Goal: Transaction & Acquisition: Purchase product/service

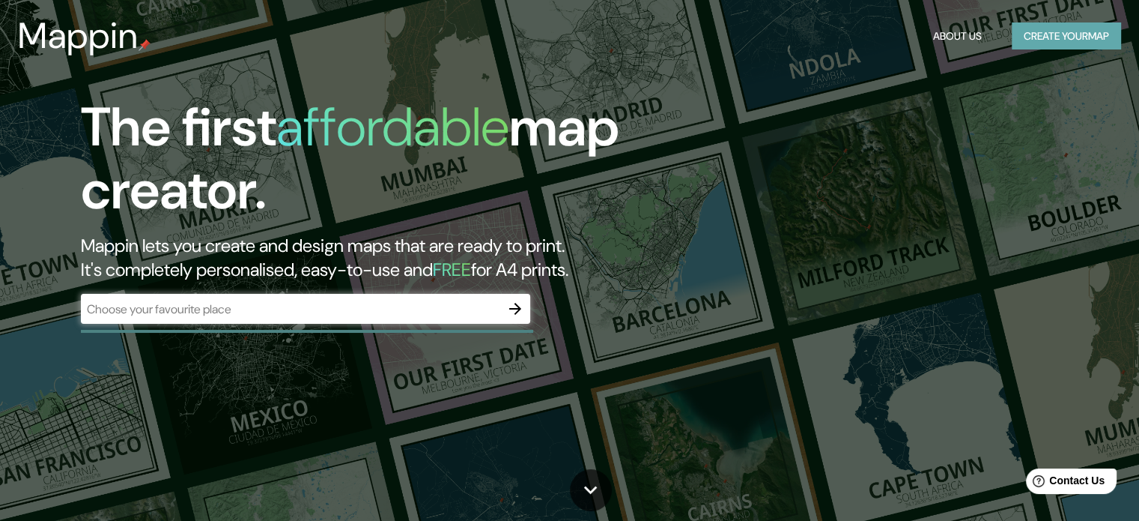
click at [1073, 40] on button "Create your map" at bounding box center [1066, 36] width 109 height 28
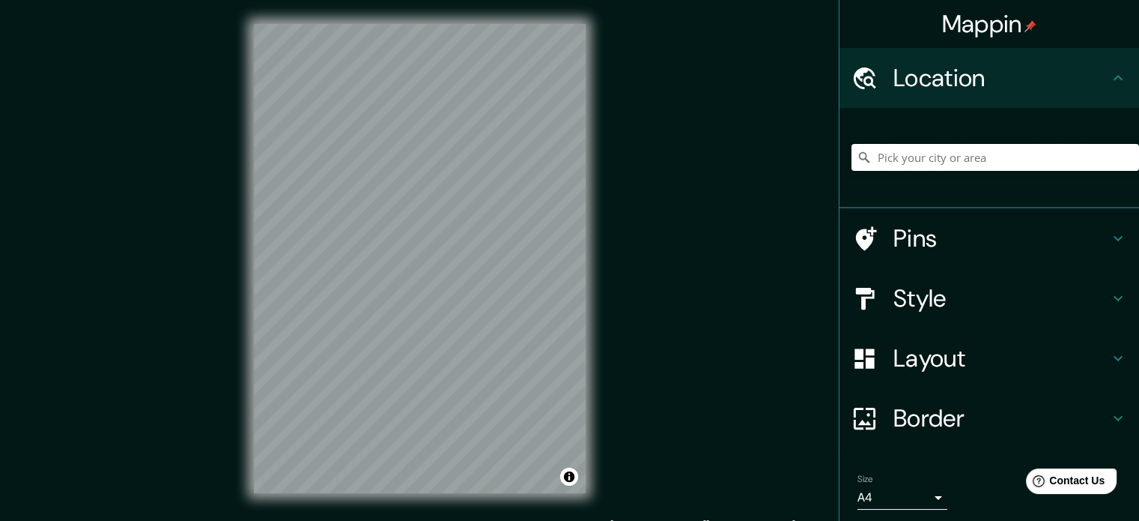
click at [947, 164] on input "Pick your city or area" at bounding box center [996, 157] width 288 height 27
click at [947, 85] on h4 "Location" at bounding box center [1002, 78] width 216 height 30
click at [941, 81] on h4 "Location" at bounding box center [1002, 78] width 216 height 30
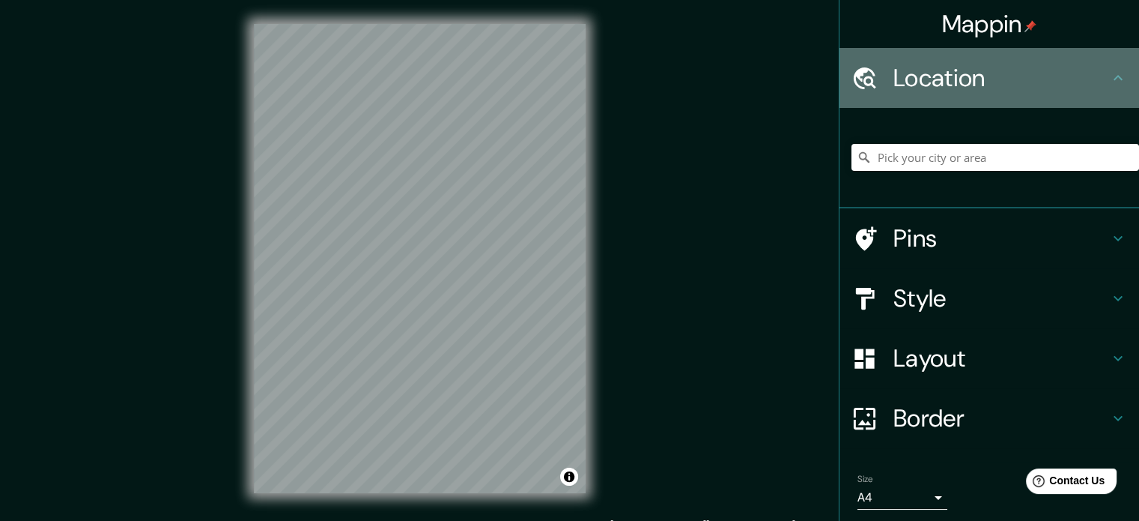
click at [854, 75] on icon at bounding box center [865, 78] width 26 height 26
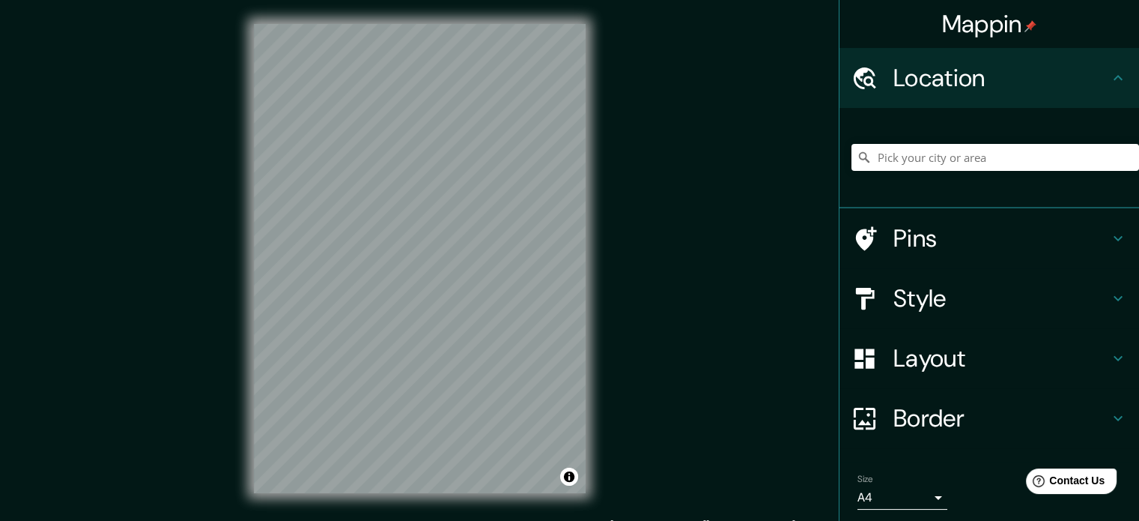
click at [899, 182] on div at bounding box center [996, 157] width 288 height 75
click at [890, 160] on input "Pick your city or area" at bounding box center [996, 157] width 288 height 27
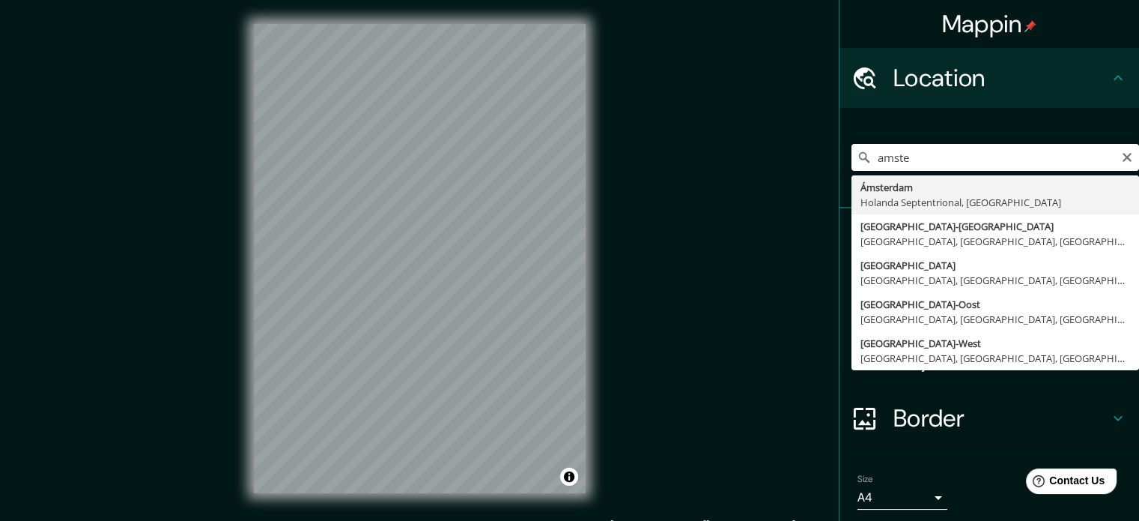
type input "[GEOGRAPHIC_DATA], [GEOGRAPHIC_DATA], [GEOGRAPHIC_DATA]"
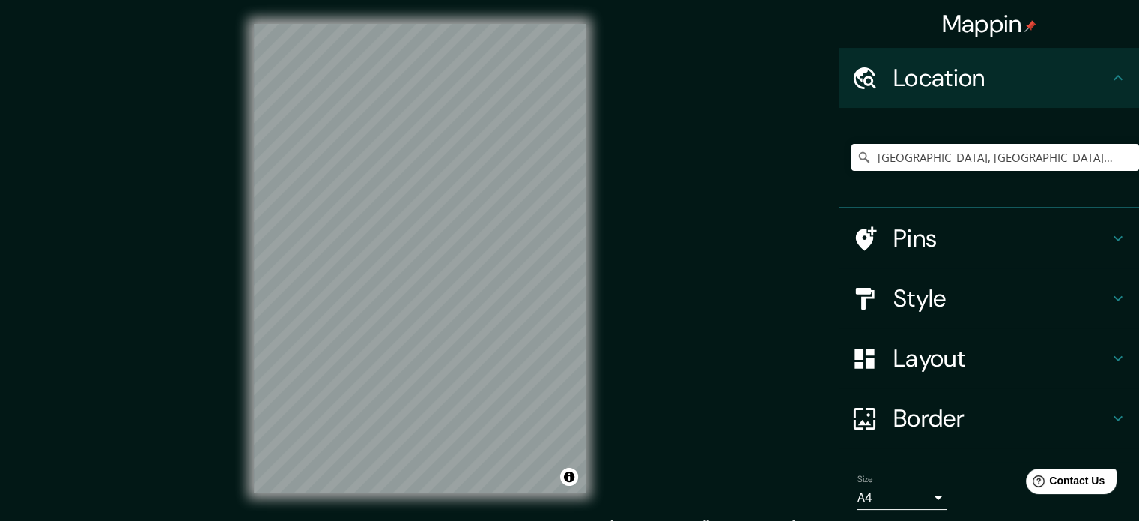
click at [916, 298] on h4 "Style" at bounding box center [1002, 298] width 216 height 30
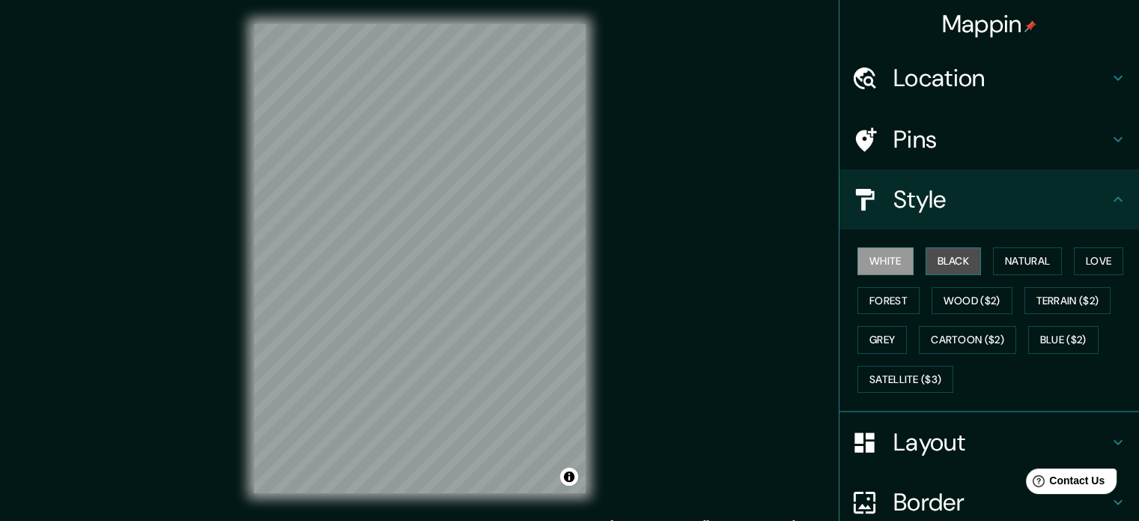
click at [937, 264] on button "Black" at bounding box center [954, 261] width 56 height 28
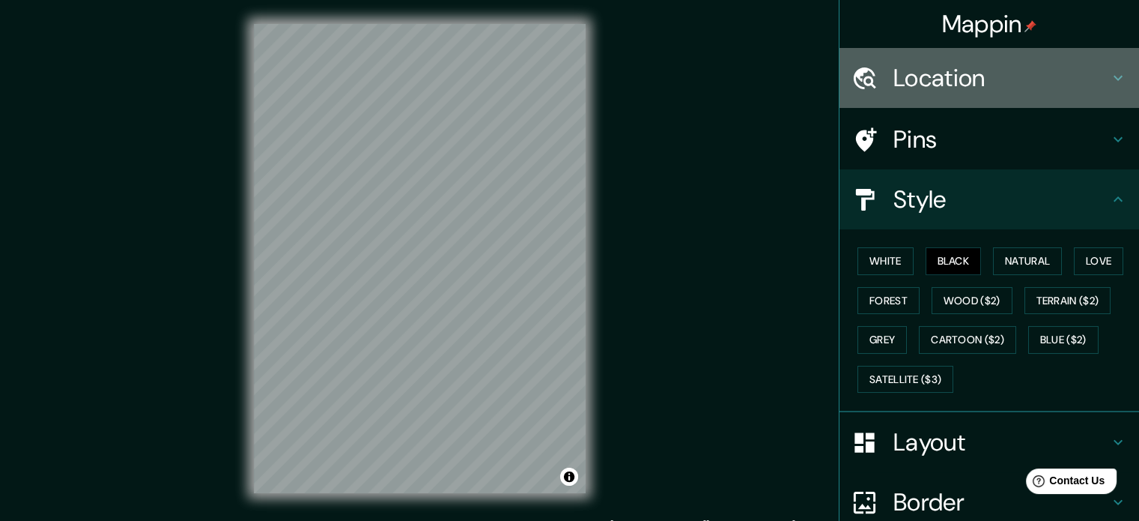
click at [894, 78] on h4 "Location" at bounding box center [1002, 78] width 216 height 30
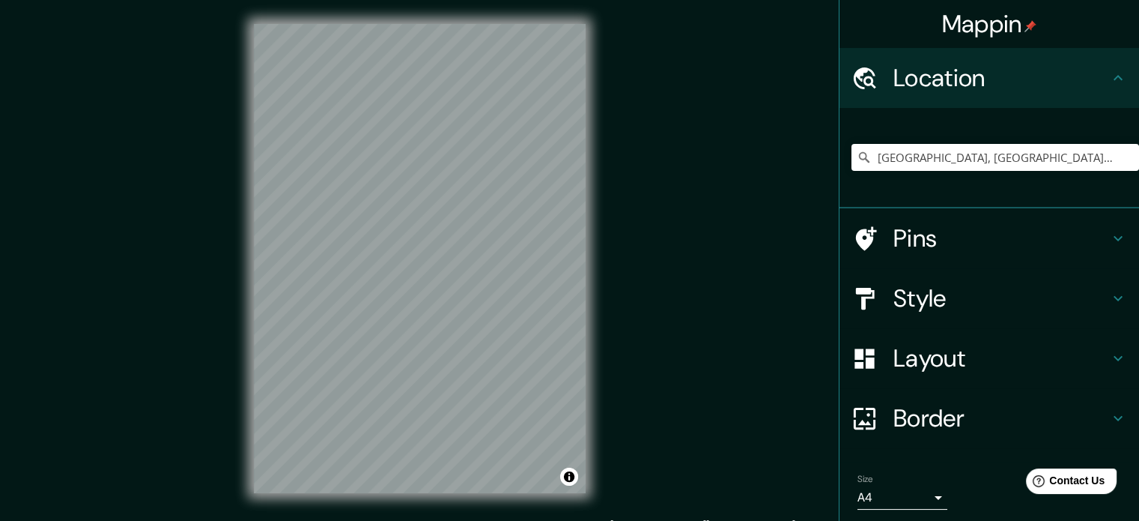
click at [894, 409] on h4 "Border" at bounding box center [1002, 418] width 216 height 30
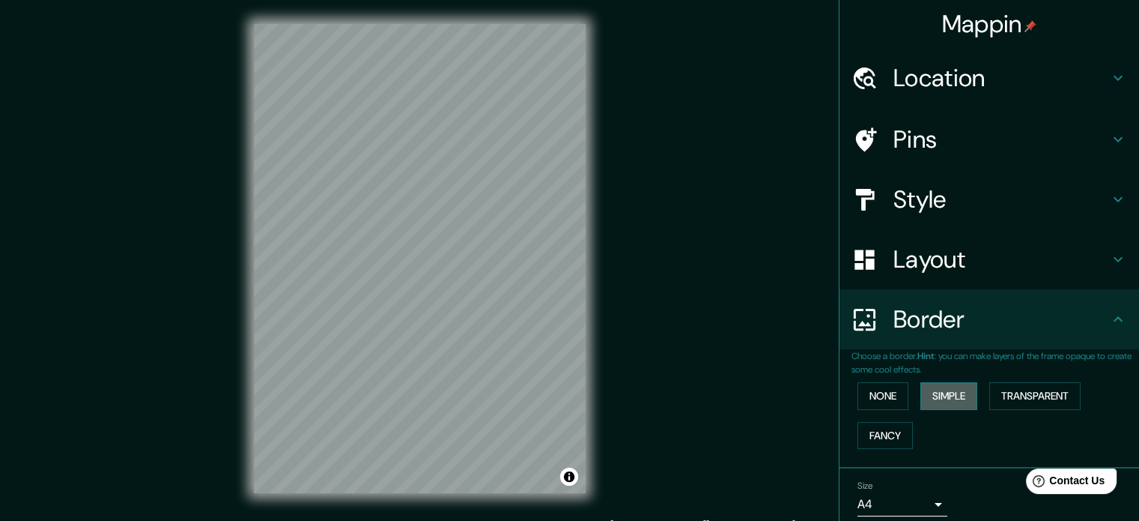
click at [950, 393] on button "Simple" at bounding box center [948, 396] width 57 height 28
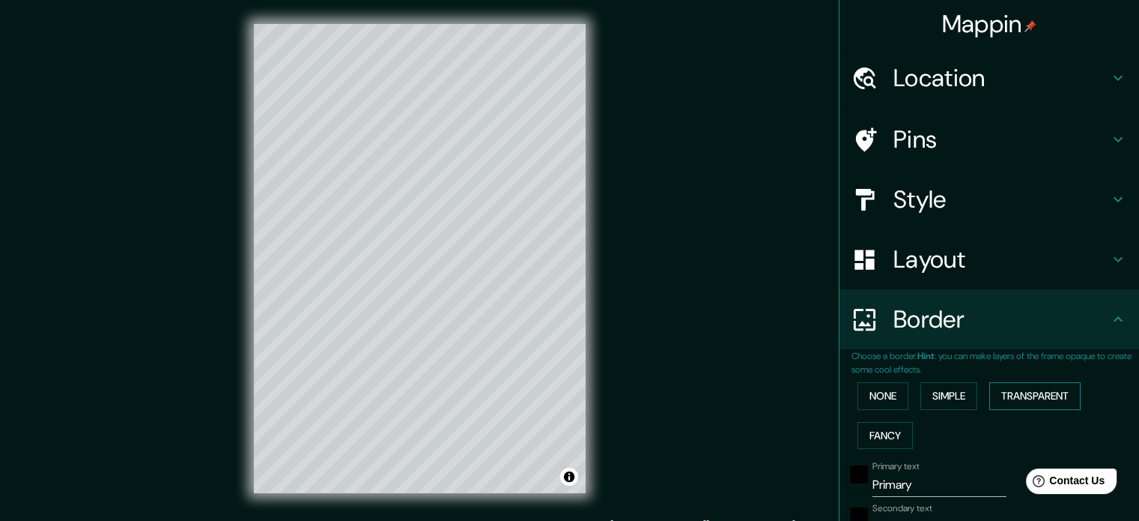
click at [1031, 392] on button "Transparent" at bounding box center [1034, 396] width 91 height 28
click at [876, 442] on button "Fancy" at bounding box center [885, 436] width 55 height 28
click at [864, 391] on button "None" at bounding box center [883, 396] width 51 height 28
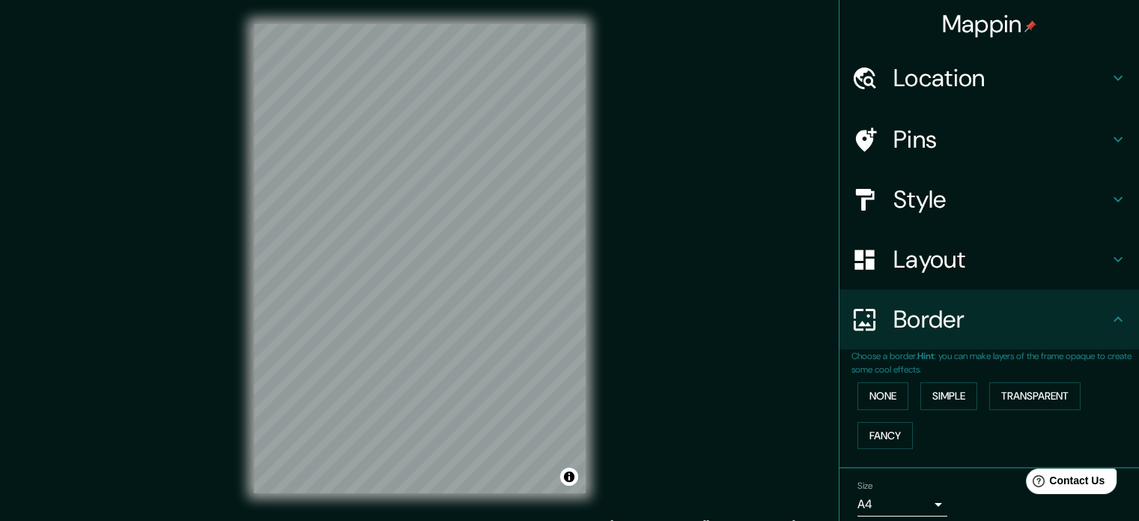
scroll to position [19, 0]
